Goal: Check status: Check status

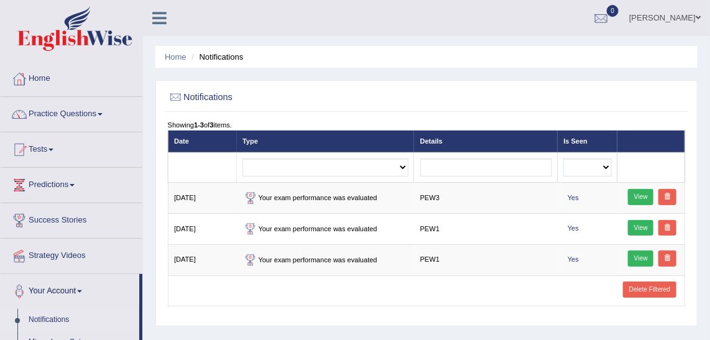
click at [609, 165] on select "No Yes" at bounding box center [587, 167] width 48 height 18
click at [395, 109] on div "Notifications" at bounding box center [426, 99] width 523 height 26
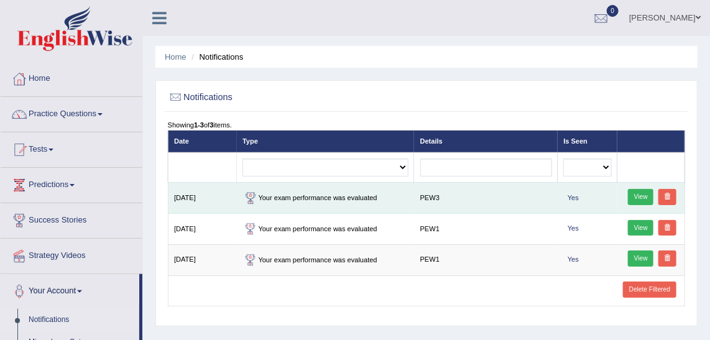
click at [640, 195] on link "View" at bounding box center [640, 197] width 25 height 16
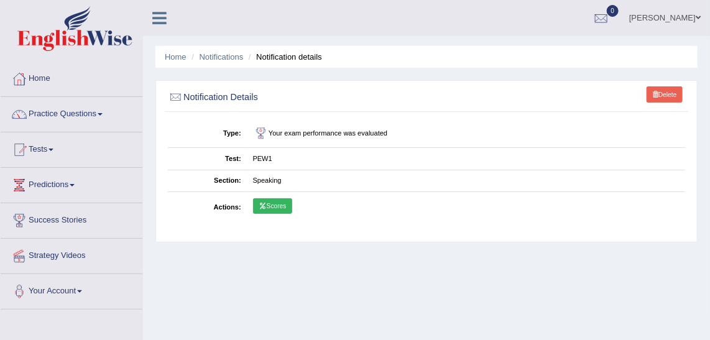
click at [280, 203] on link "Scores" at bounding box center [272, 206] width 39 height 16
click at [264, 206] on icon at bounding box center [263, 206] width 8 height 6
click at [254, 209] on link "Scores" at bounding box center [272, 206] width 39 height 16
